Goal: Information Seeking & Learning: Learn about a topic

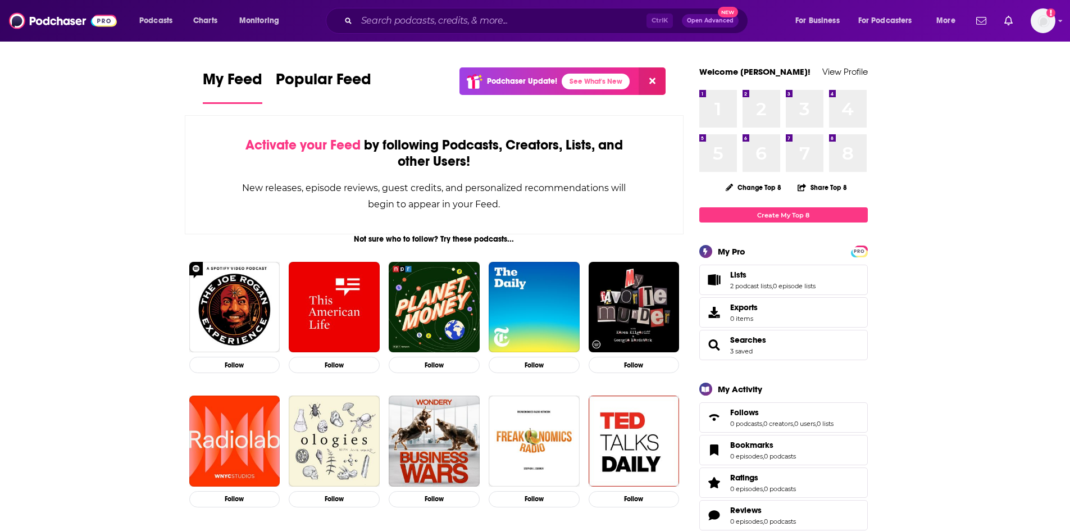
click at [354, 18] on div "Ctrl K Open Advanced New" at bounding box center [537, 21] width 422 height 26
click at [373, 20] on input "Search podcasts, credits, & more..." at bounding box center [502, 21] width 290 height 18
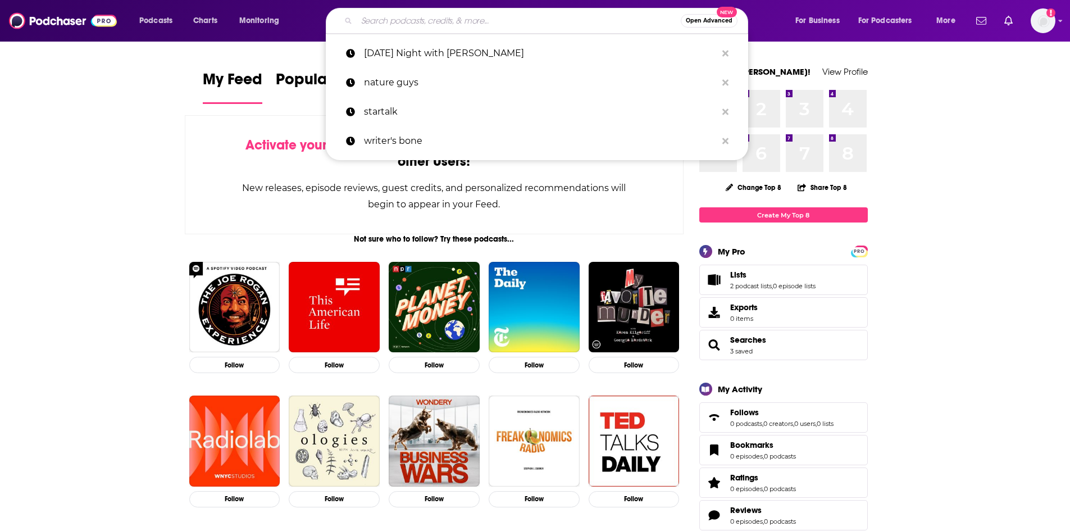
paste input "Figuring Out With [PERSON_NAME]"
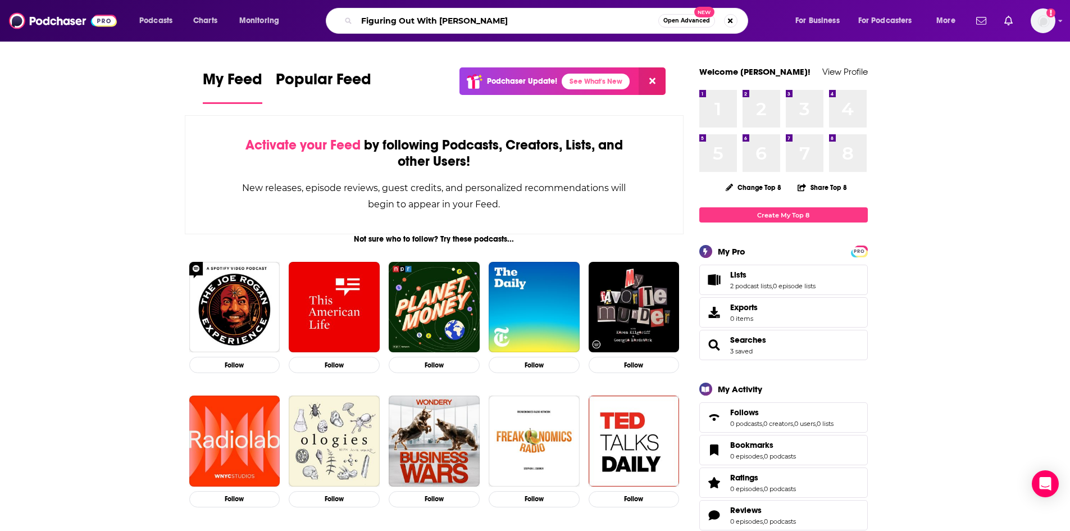
type input "Figuring Out With [PERSON_NAME]"
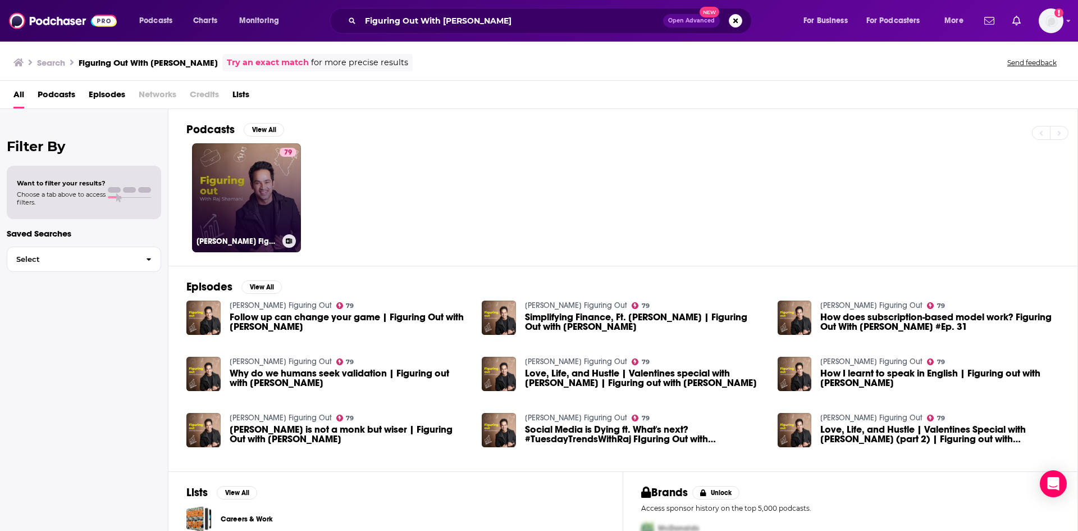
click at [220, 198] on link "79 [PERSON_NAME] Figuring Out" at bounding box center [246, 197] width 109 height 109
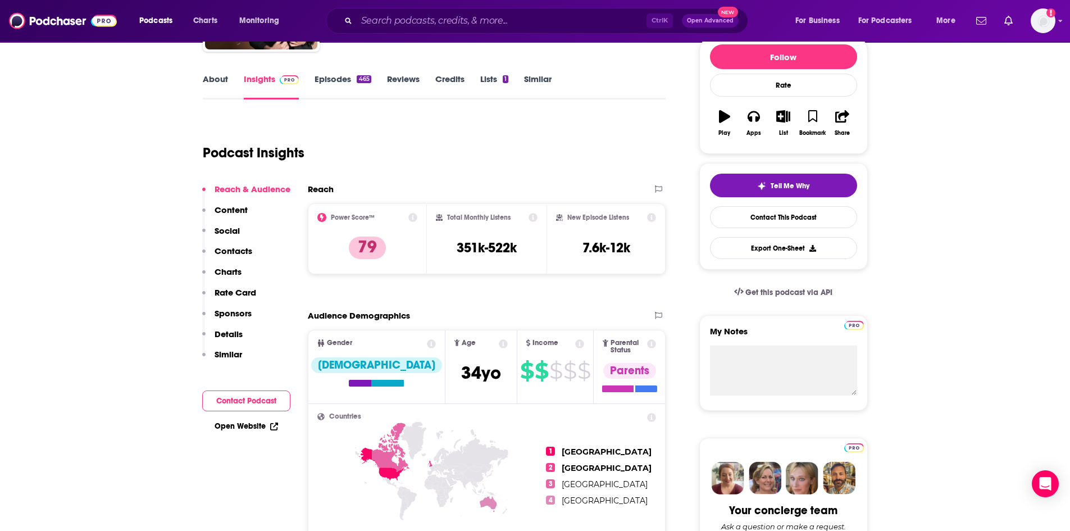
scroll to position [337, 0]
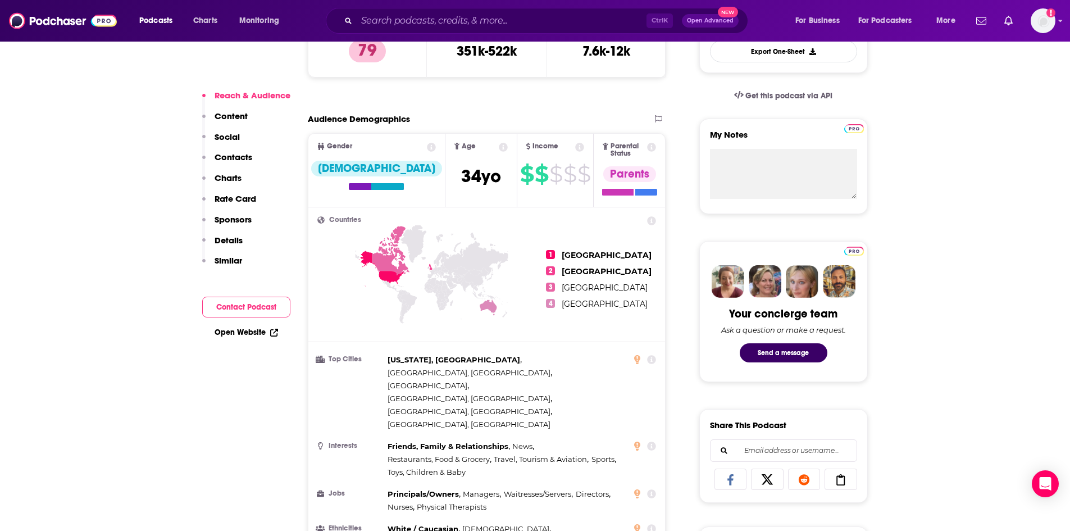
click at [390, 251] on icon at bounding box center [391, 250] width 38 height 49
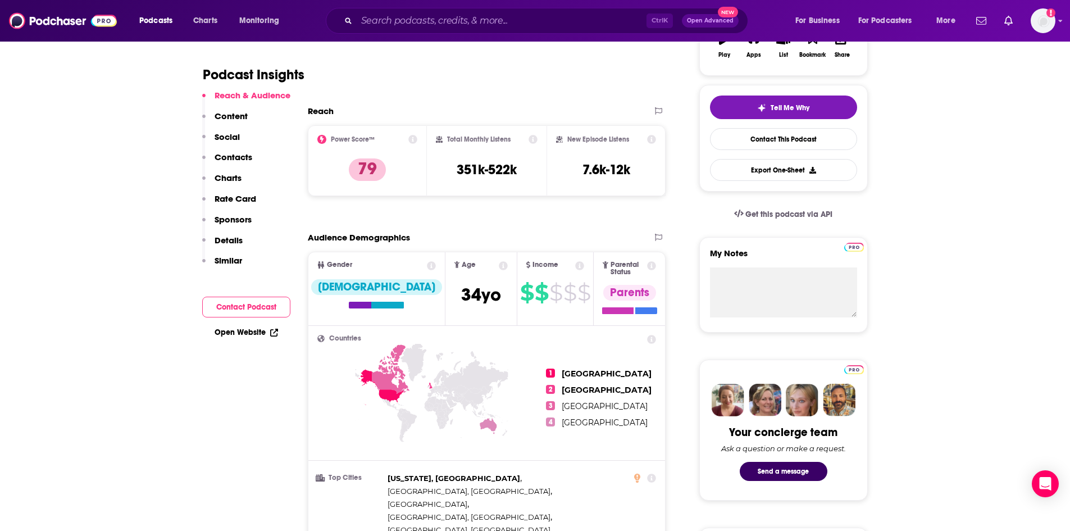
scroll to position [56, 0]
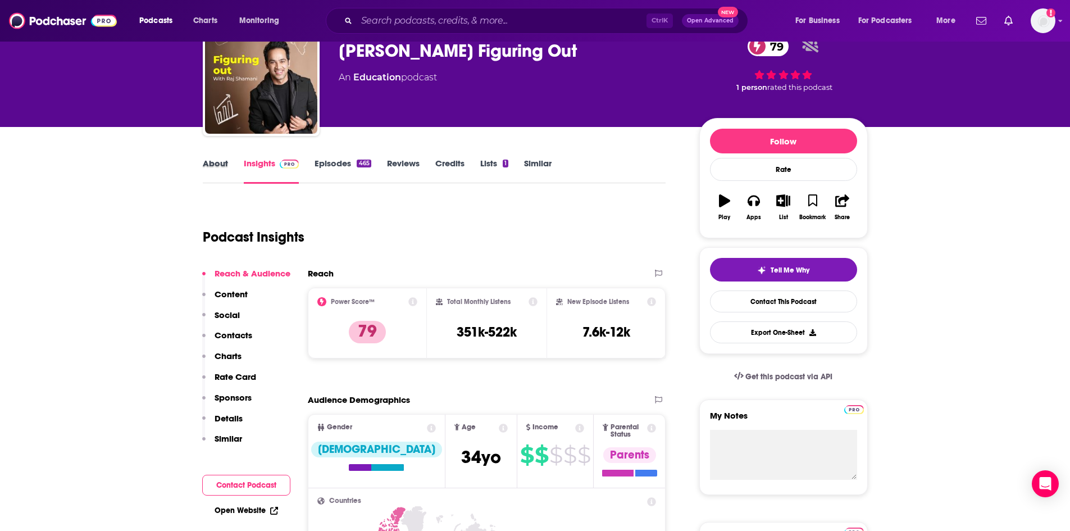
click at [228, 161] on div "About" at bounding box center [223, 171] width 41 height 26
click at [225, 163] on link "About" at bounding box center [215, 171] width 25 height 26
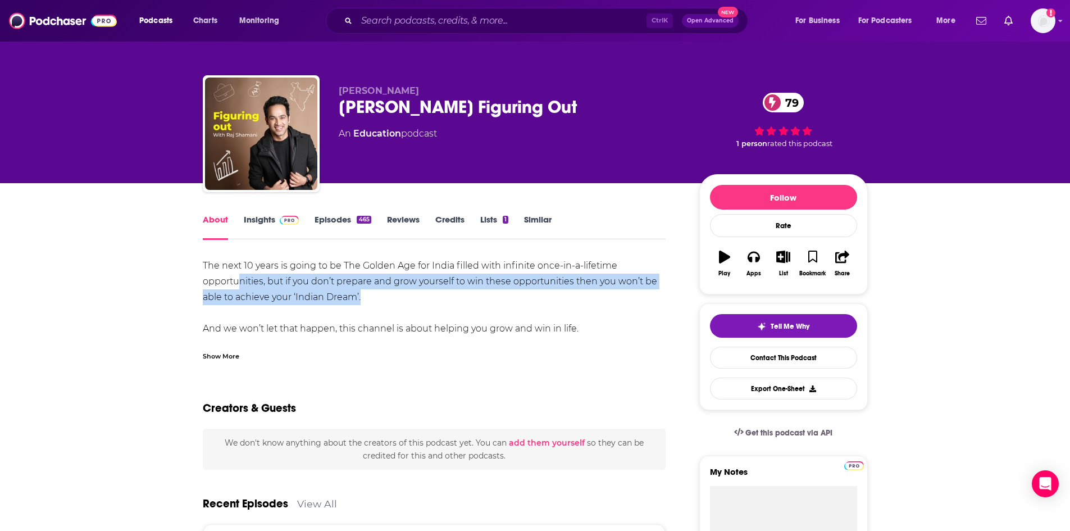
drag, startPoint x: 372, startPoint y: 295, endPoint x: 238, endPoint y: 274, distance: 135.8
click at [238, 274] on div "The next 10 years is going to be The Golden Age for India filled with infinite …" at bounding box center [434, 344] width 463 height 173
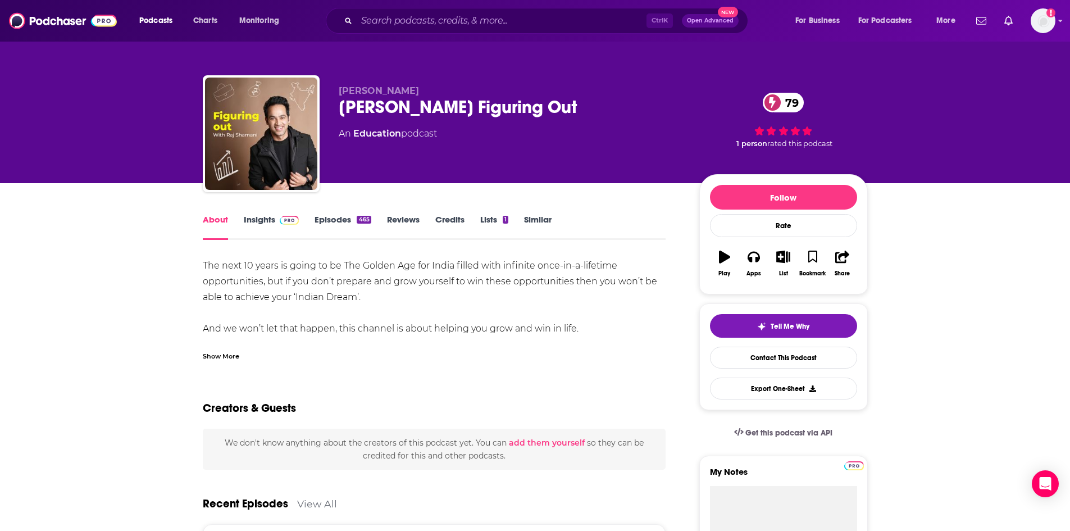
click at [239, 357] on div "Show More" at bounding box center [221, 355] width 36 height 11
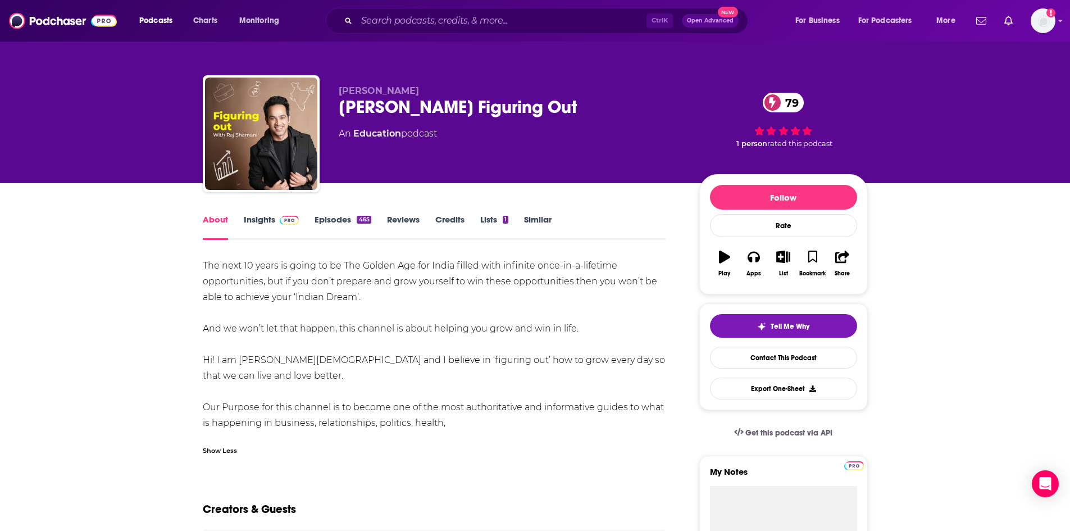
drag, startPoint x: 471, startPoint y: 430, endPoint x: 173, endPoint y: 300, distance: 324.4
click at [231, 394] on div "The next 10 years is going to be The Golden Age for India filled with infinite …" at bounding box center [434, 344] width 463 height 173
